Goal: Navigation & Orientation: Understand site structure

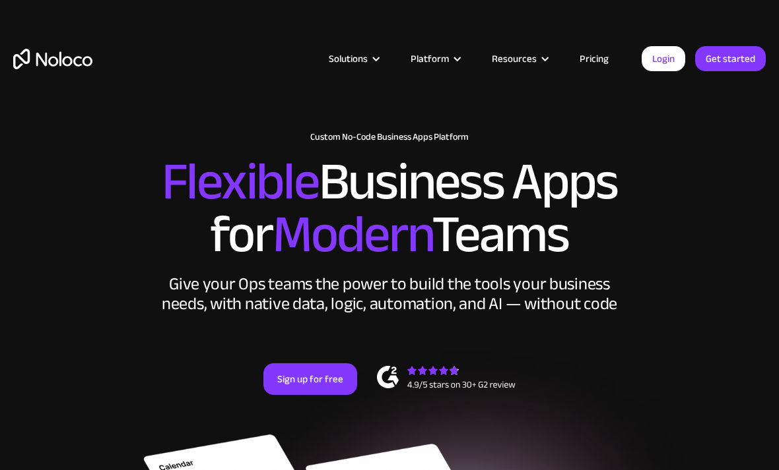
click at [366, 55] on div "Solutions" at bounding box center [348, 58] width 39 height 17
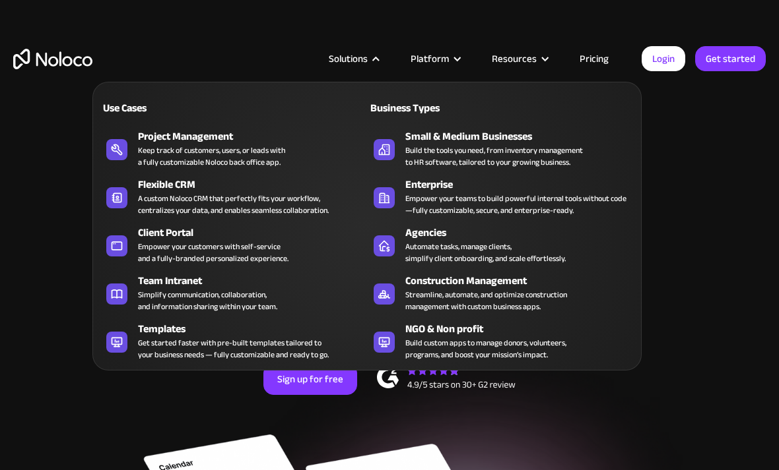
click at [530, 56] on div "Resources" at bounding box center [514, 58] width 45 height 17
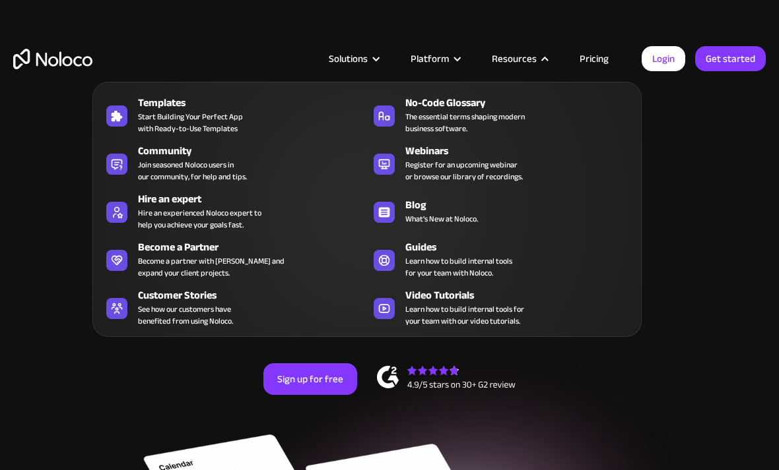
click at [676, 180] on h2 "Flexible Business Apps for Modern Teams" at bounding box center [389, 209] width 752 height 106
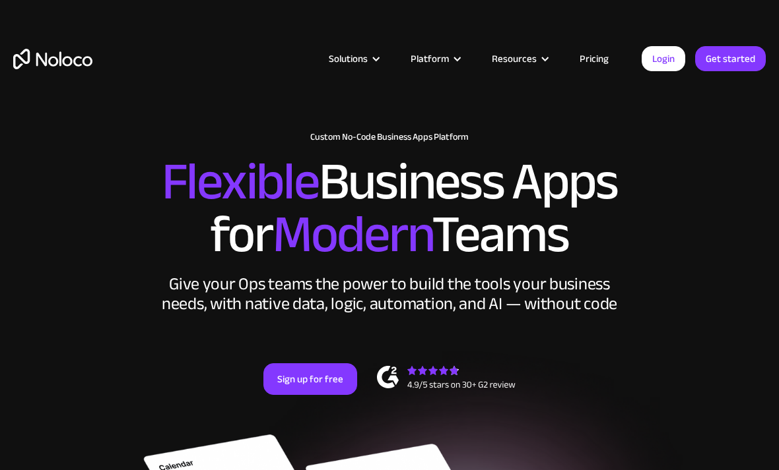
click at [352, 65] on div "Solutions" at bounding box center [348, 58] width 39 height 17
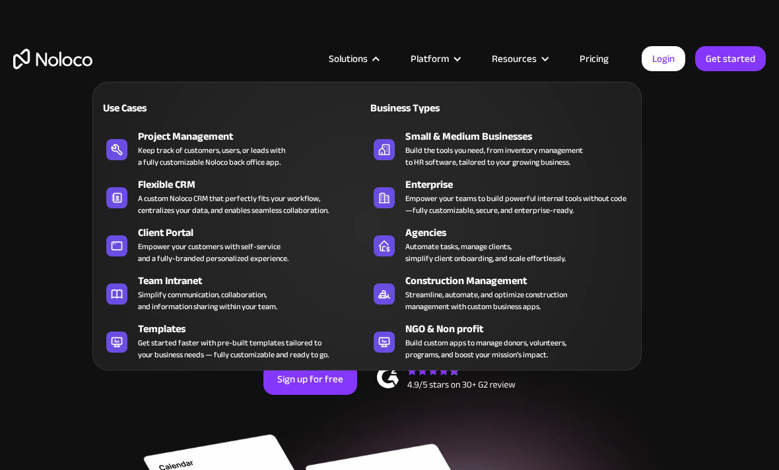
click at [430, 61] on div "Platform" at bounding box center [429, 58] width 38 height 17
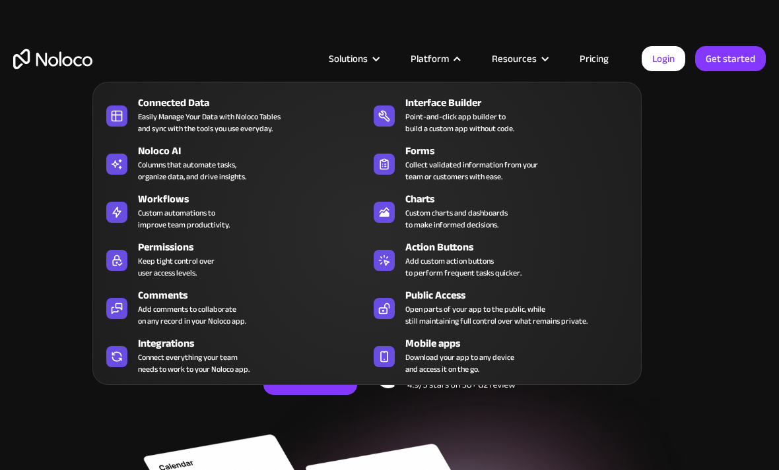
click at [697, 173] on h2 "Flexible Business Apps for Modern Teams" at bounding box center [389, 209] width 752 height 106
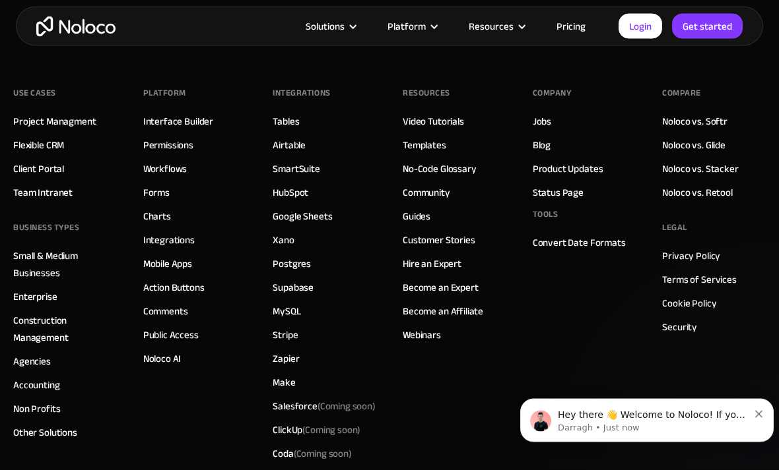
scroll to position [7218, 0]
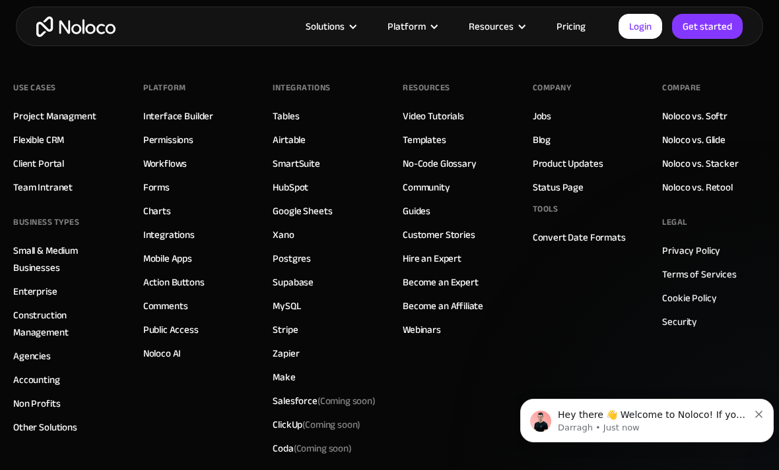
click at [302, 260] on link "Postgres" at bounding box center [291, 258] width 38 height 17
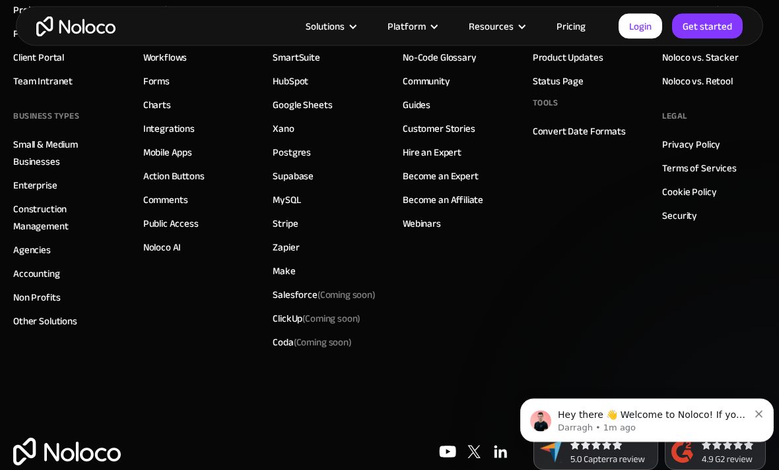
scroll to position [3751, 0]
click at [181, 18] on link "Interface Builder" at bounding box center [178, 9] width 70 height 17
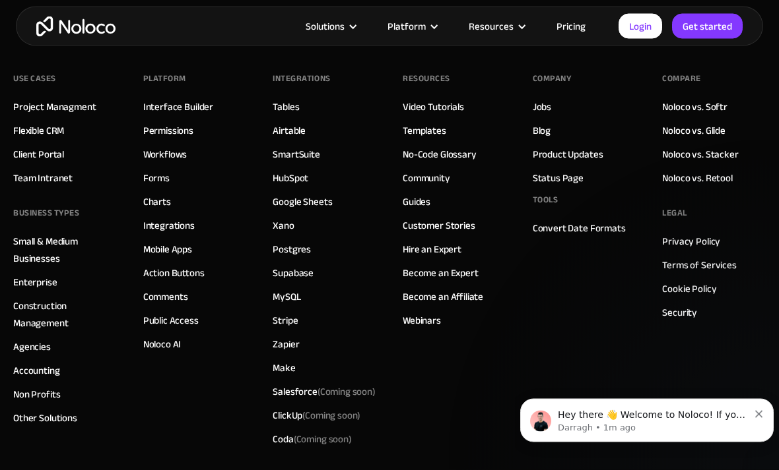
scroll to position [4543, 0]
click at [160, 179] on link "Forms" at bounding box center [156, 178] width 26 height 17
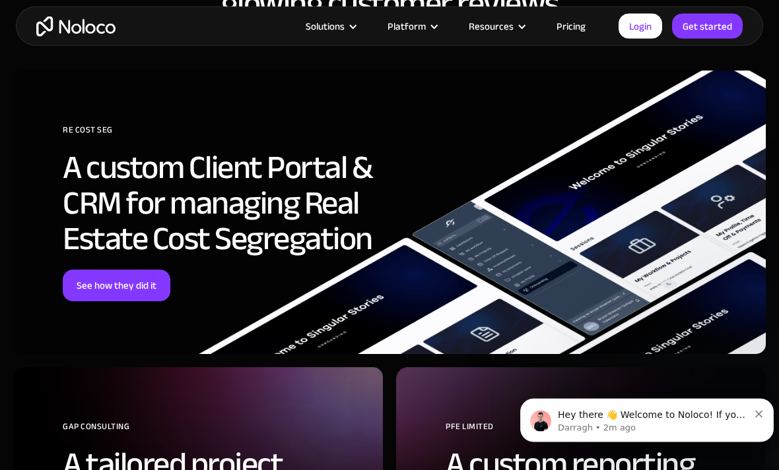
scroll to position [3556, 0]
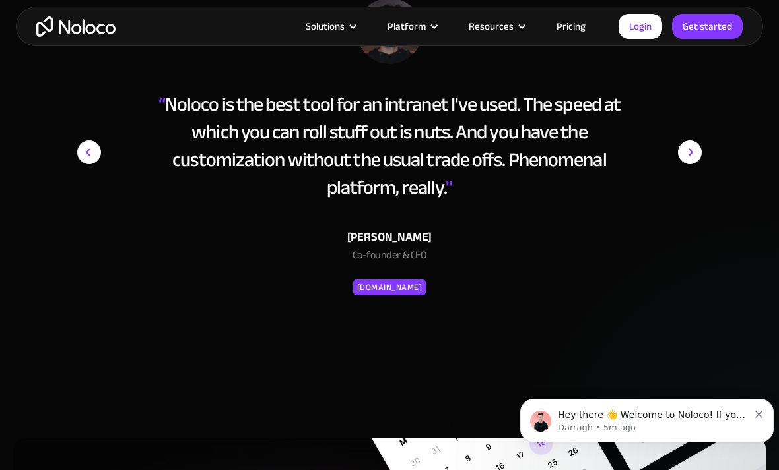
scroll to position [1518, 0]
